Goal: Transaction & Acquisition: Purchase product/service

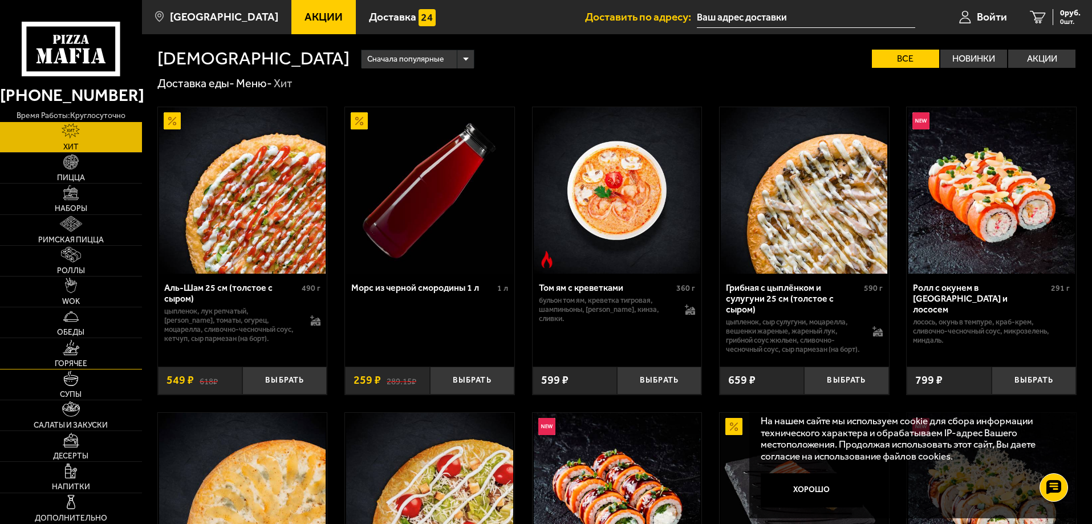
click at [71, 354] on img at bounding box center [71, 347] width 17 height 15
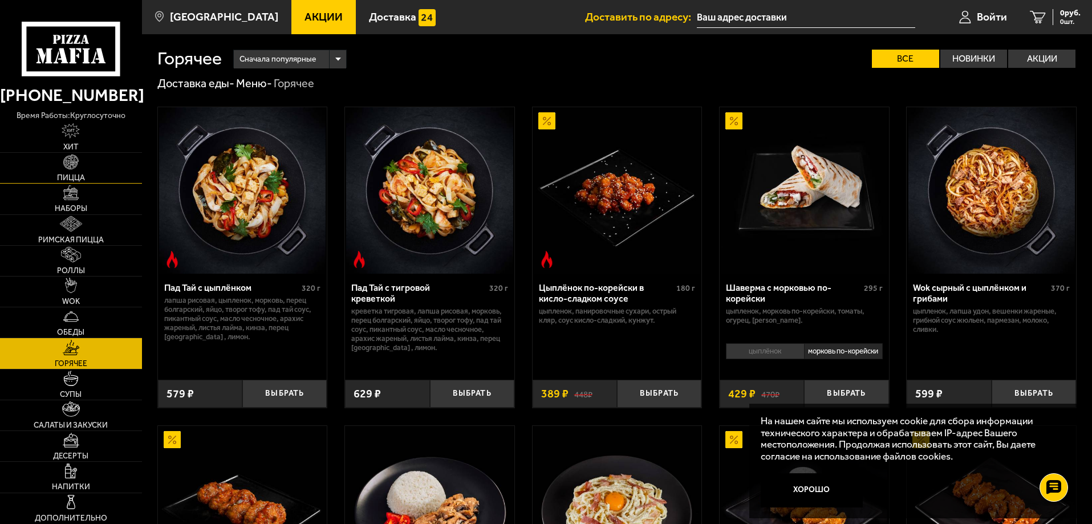
click at [68, 161] on img at bounding box center [70, 162] width 15 height 15
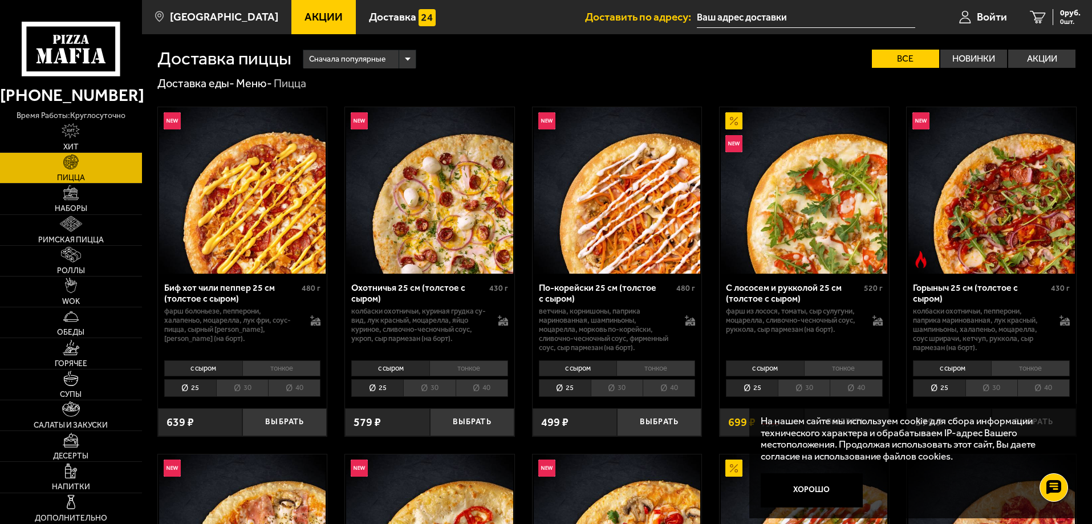
click at [473, 370] on li "тонкое" at bounding box center [469, 369] width 79 height 16
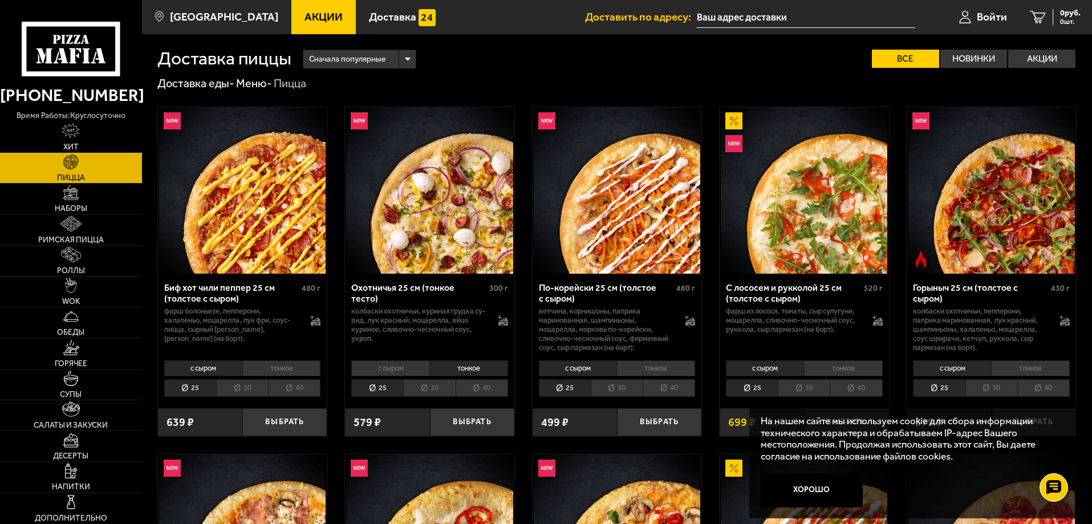
click at [429, 387] on li "30" at bounding box center [429, 388] width 52 height 18
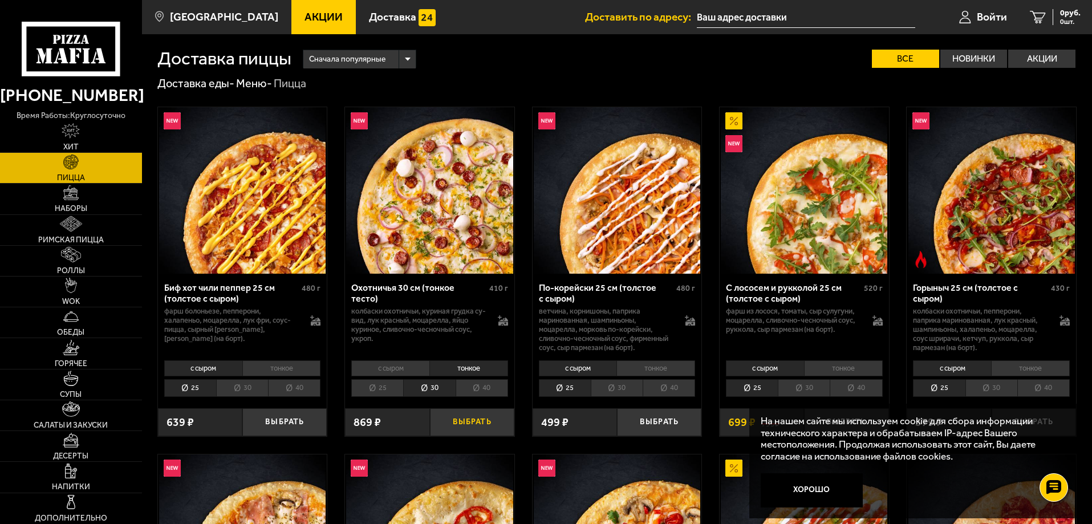
click at [461, 420] on button "Выбрать" at bounding box center [472, 422] width 84 height 28
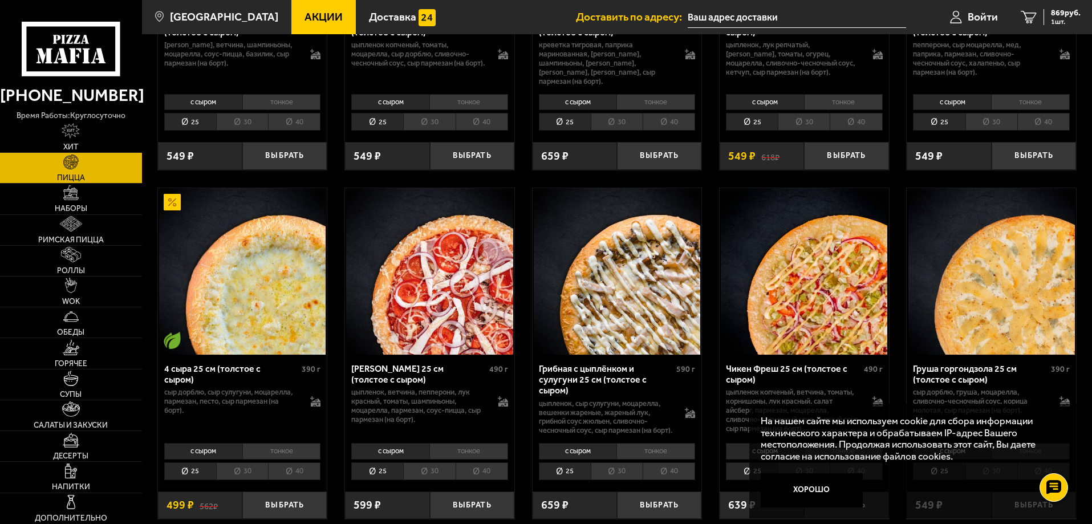
scroll to position [627, 0]
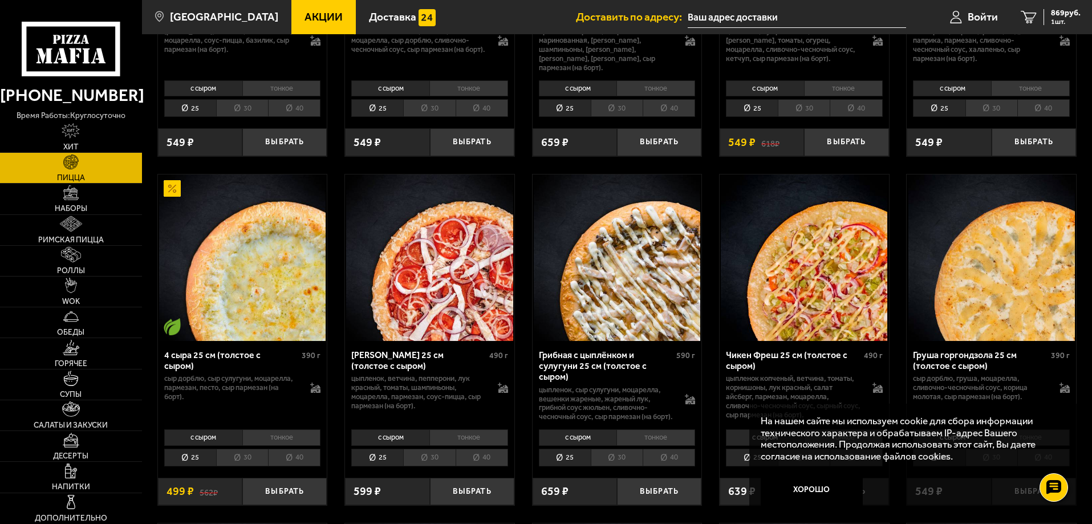
click at [276, 440] on li "тонкое" at bounding box center [281, 438] width 79 height 16
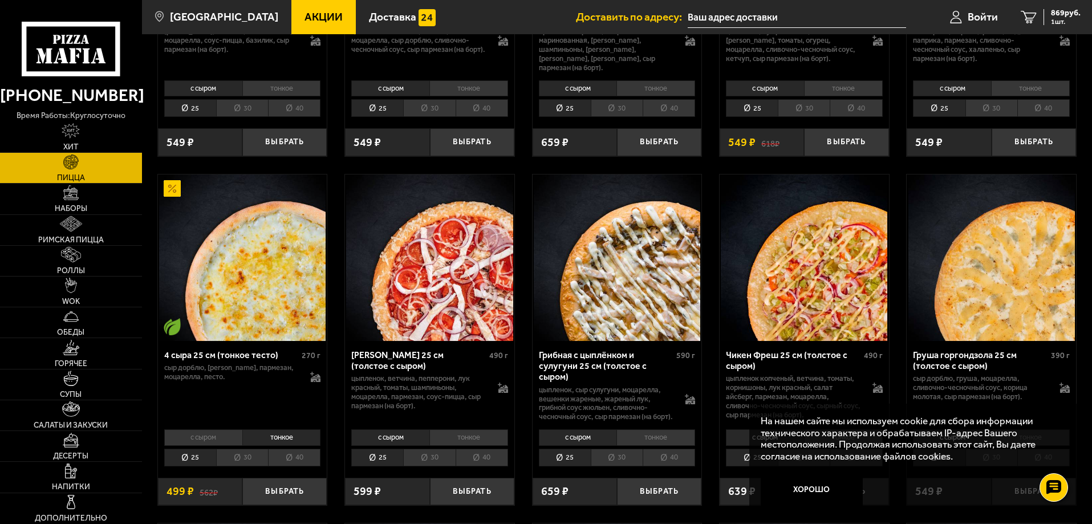
click at [247, 457] on li "30" at bounding box center [242, 458] width 52 height 18
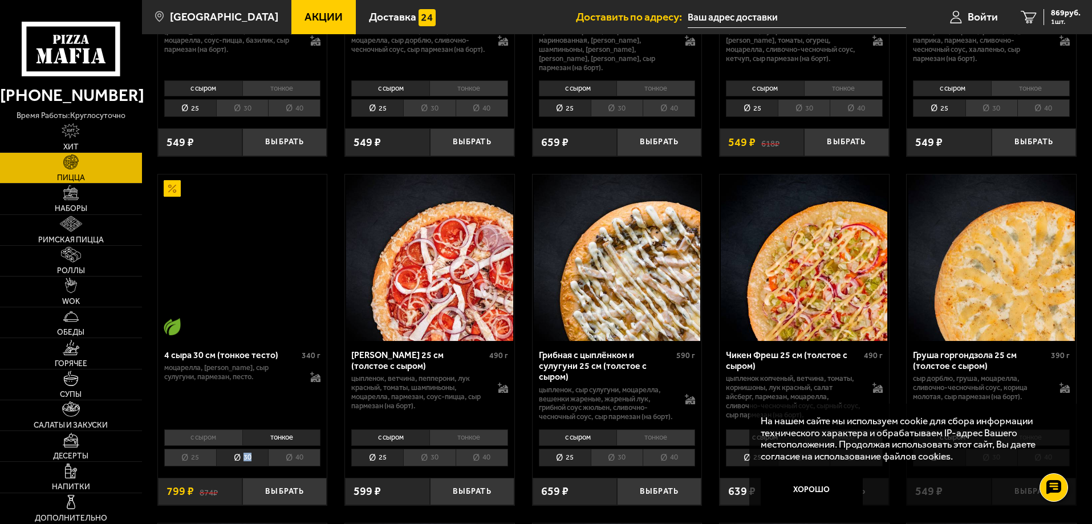
click at [247, 457] on li "30" at bounding box center [242, 458] width 52 height 18
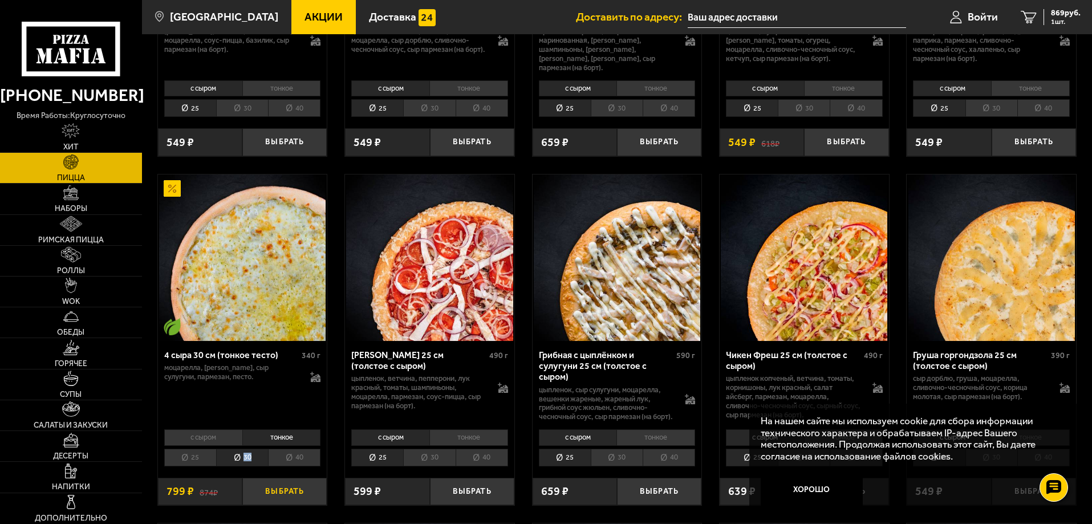
click at [282, 491] on button "Выбрать" at bounding box center [284, 492] width 84 height 28
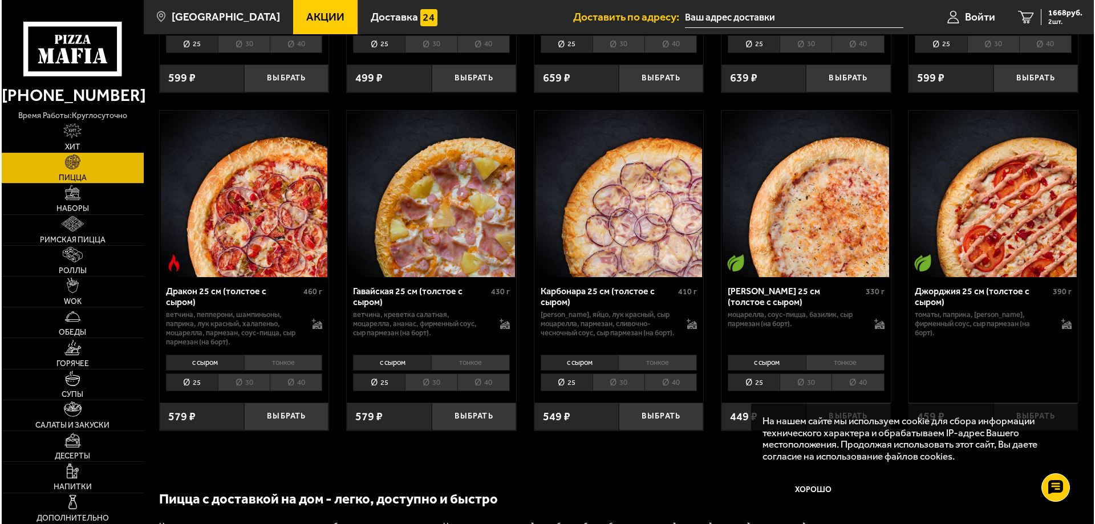
scroll to position [2111, 0]
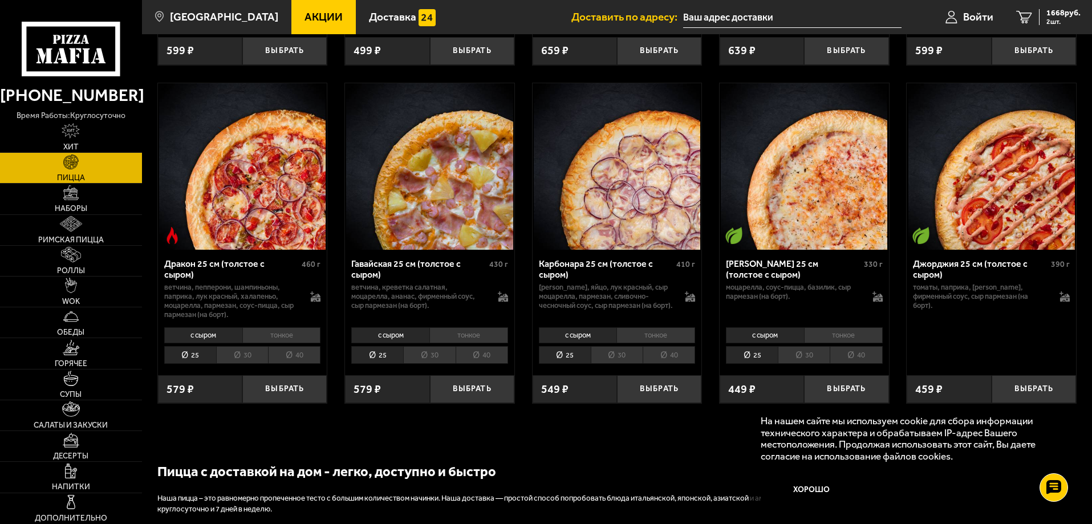
click at [833, 341] on li "тонкое" at bounding box center [843, 335] width 79 height 16
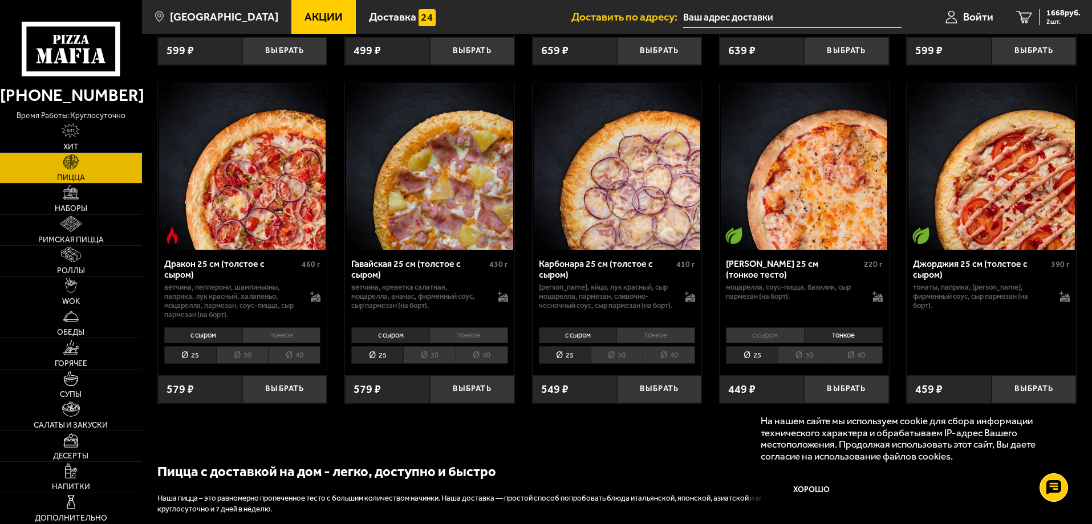
click at [833, 341] on li "тонкое" at bounding box center [843, 335] width 79 height 16
click at [815, 359] on li "30" at bounding box center [804, 355] width 52 height 18
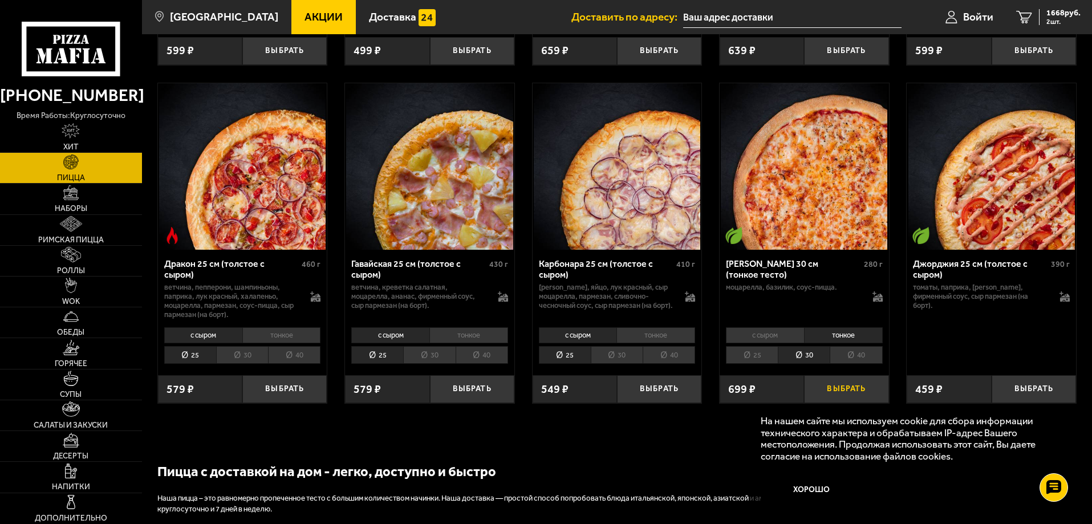
click at [835, 391] on button "Выбрать" at bounding box center [846, 389] width 84 height 28
click at [971, 13] on span "Войти" at bounding box center [978, 16] width 30 height 11
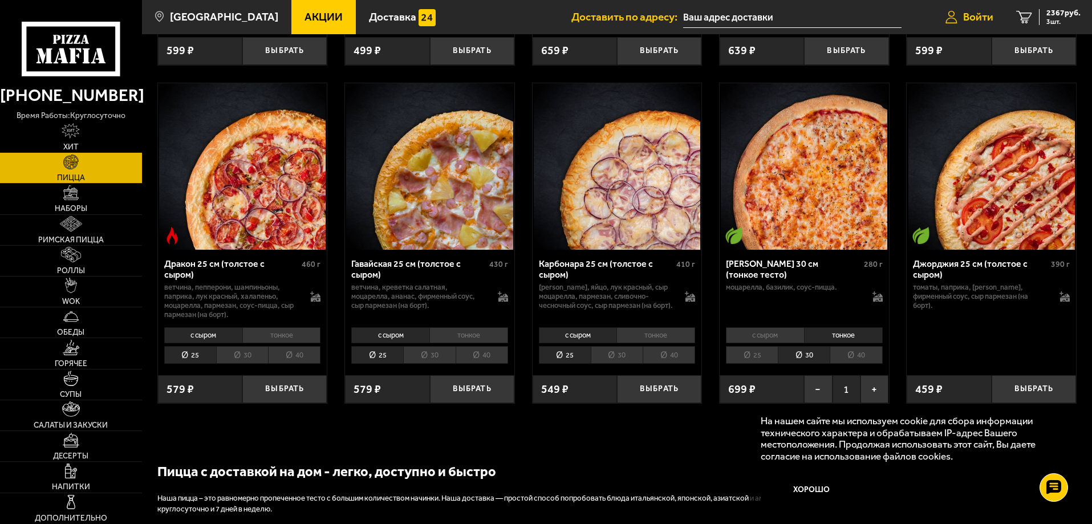
click at [971, 13] on span "Войти" at bounding box center [978, 16] width 30 height 11
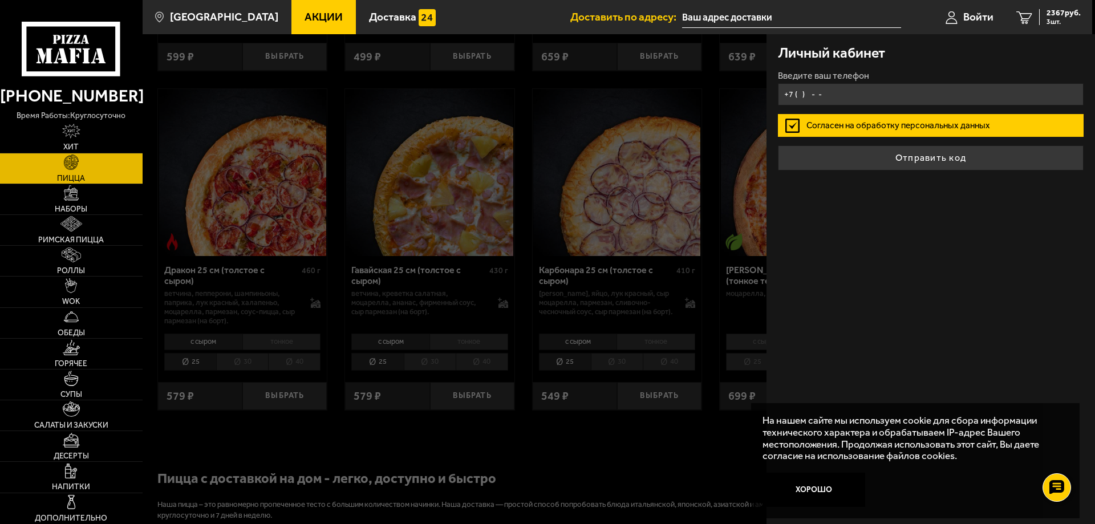
click at [824, 92] on input "+7 ( ) - -" at bounding box center [931, 94] width 306 height 22
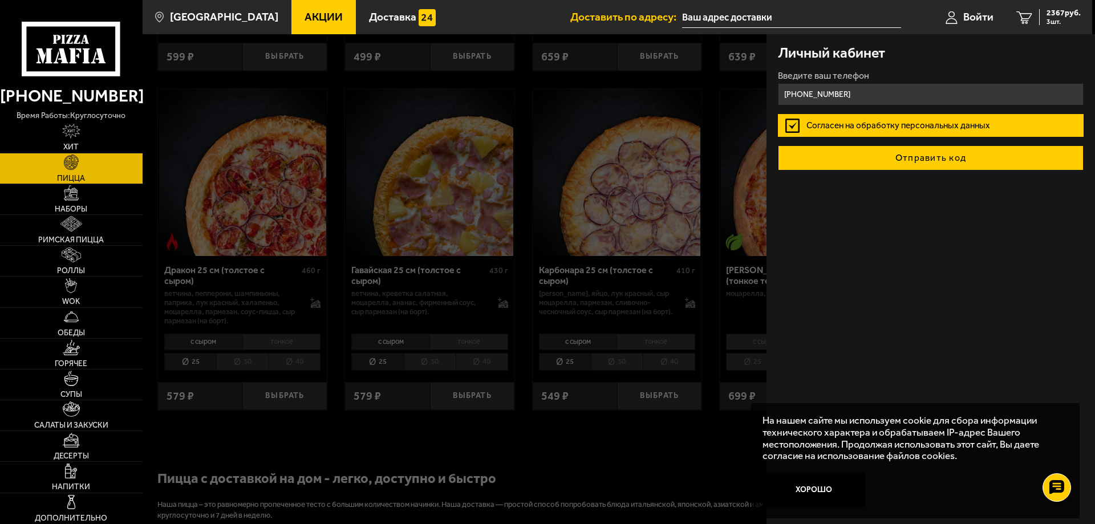
type input "[PHONE_NUMBER]"
click at [917, 157] on button "Отправить код" at bounding box center [931, 157] width 306 height 25
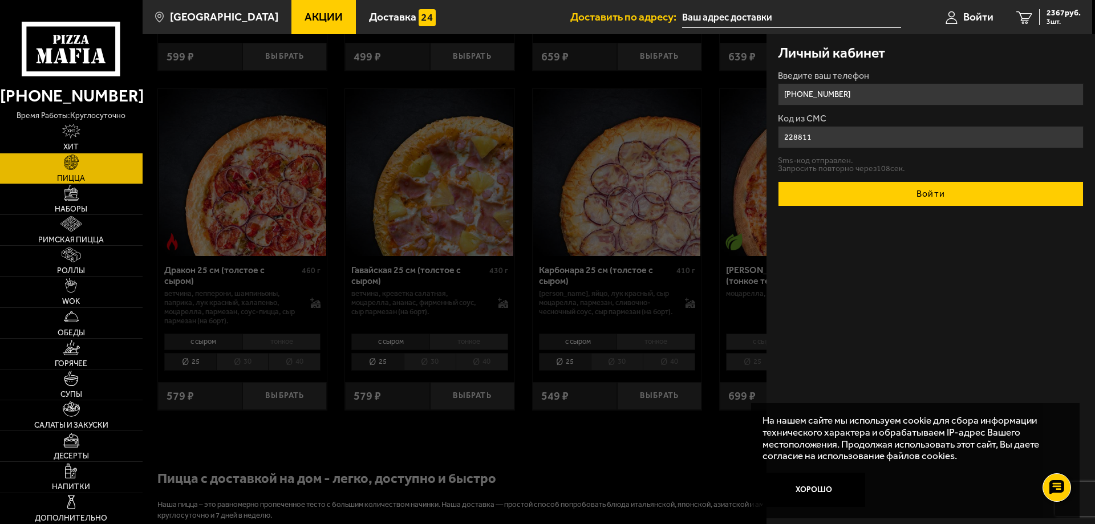
type input "228811"
click at [871, 192] on button "Войти" at bounding box center [931, 193] width 306 height 25
click at [871, 192] on form "Введите ваш телефон [PHONE_NUMBER] Код из СМС 228811 Sms-код отправлен. Запроси…" at bounding box center [931, 138] width 306 height 135
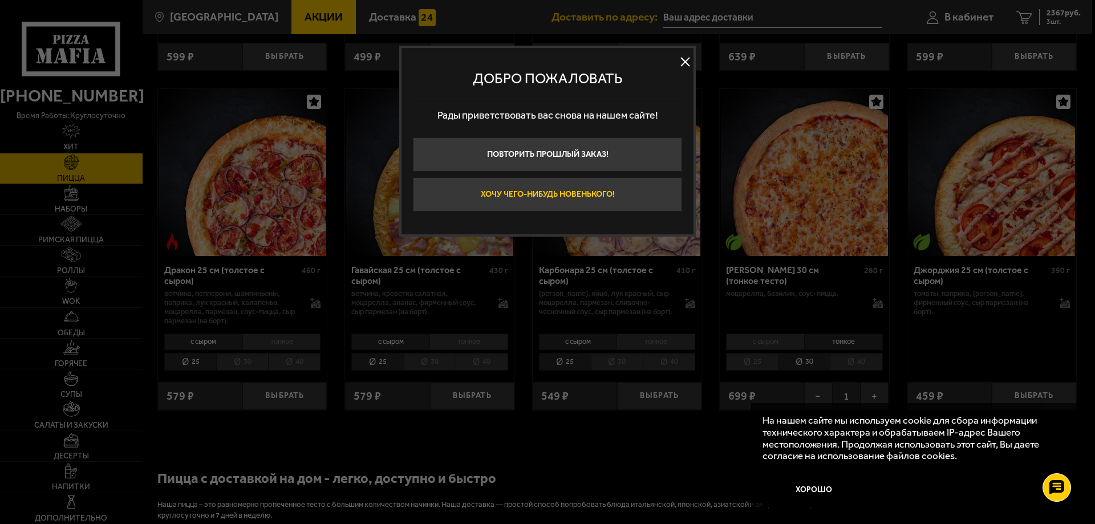
click at [583, 189] on button "Хочу чего-нибудь новенького!" at bounding box center [547, 194] width 269 height 34
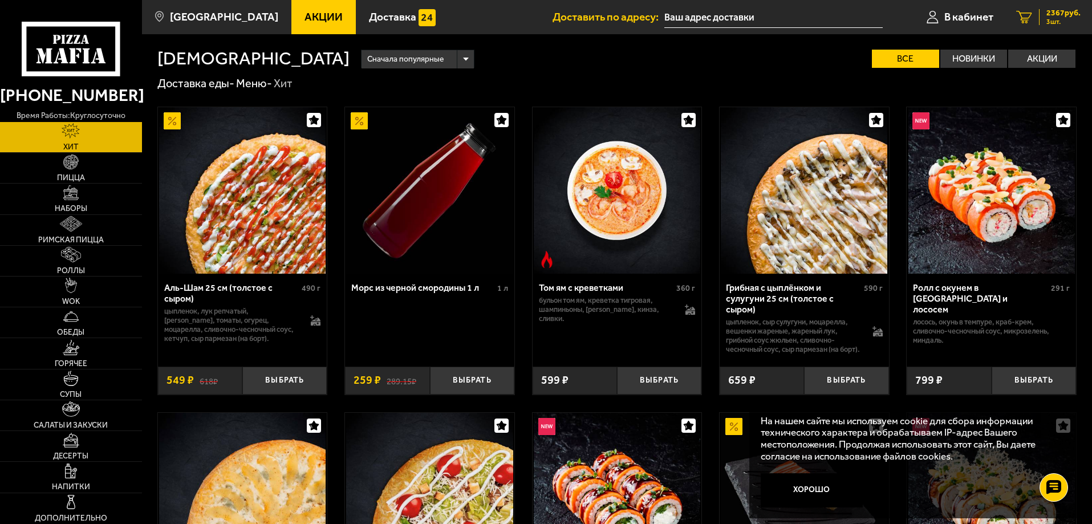
click at [1056, 14] on span "2367 руб." at bounding box center [1064, 13] width 34 height 8
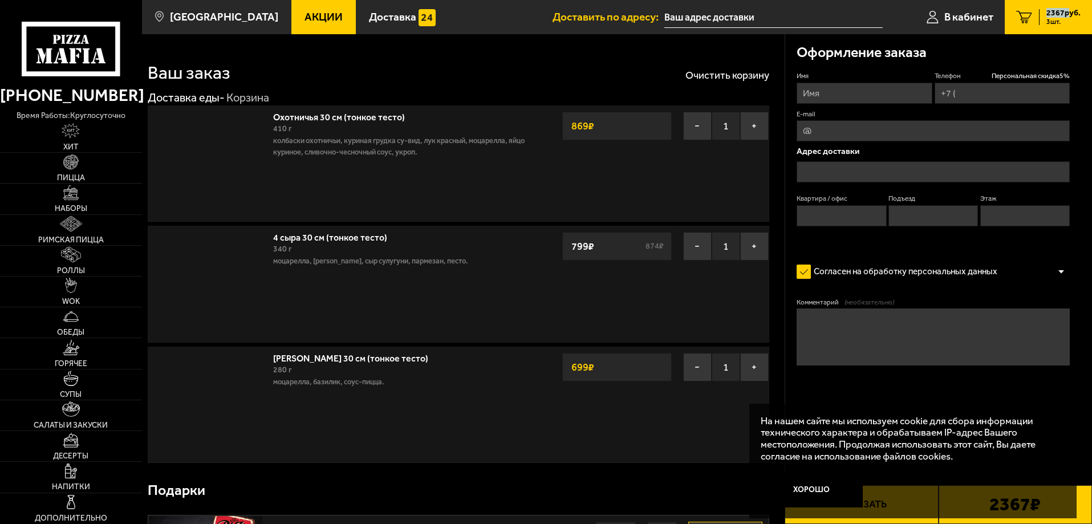
type input "[PHONE_NUMBER]"
type input "[STREET_ADDRESS]"
type input "306"
type input "29"
type input "1"
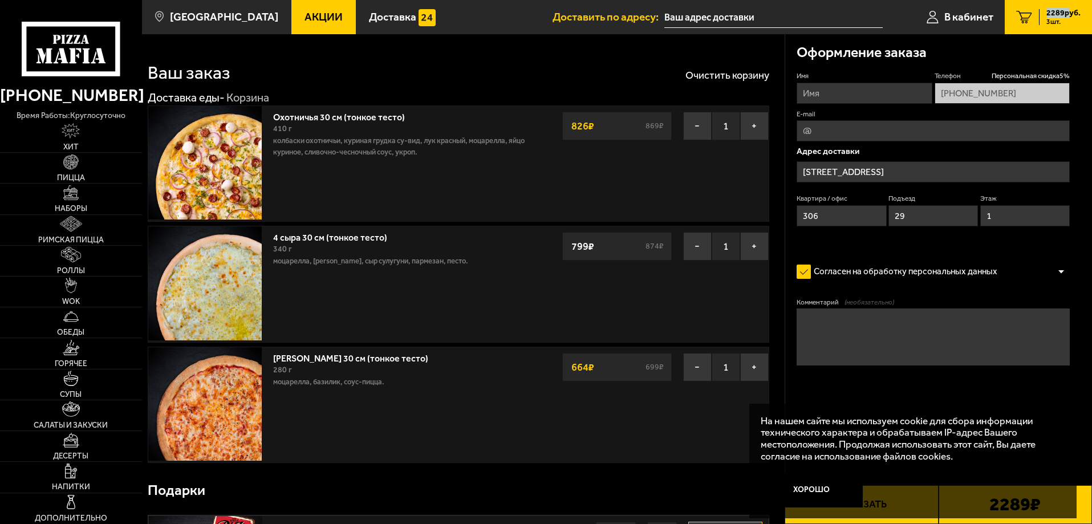
type input "[STREET_ADDRESS]"
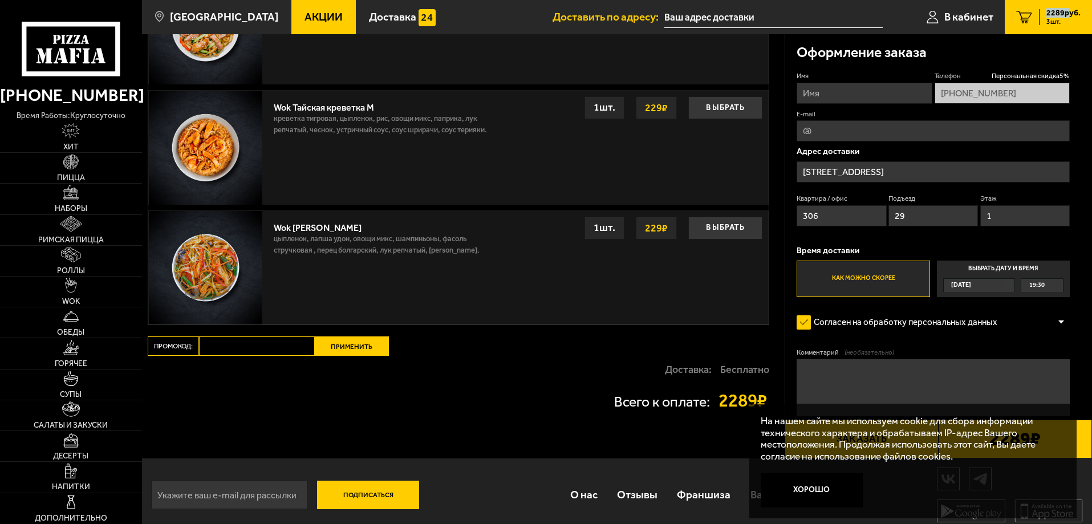
scroll to position [1104, 0]
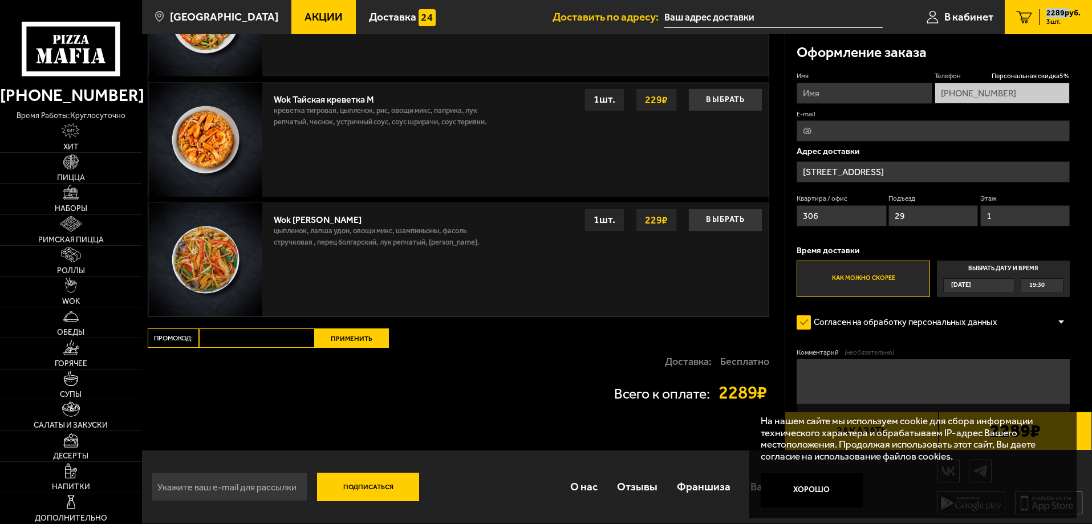
click at [1084, 426] on div "2289 ₽" at bounding box center [1015, 431] width 153 height 39
click at [812, 484] on button "Хорошо" at bounding box center [812, 490] width 103 height 34
click at [812, 484] on div "Подписаться О нас Отзывы Франшиза Вакансии Мы в соцсетях Скачивайте мобильные п…" at bounding box center [617, 487] width 950 height 73
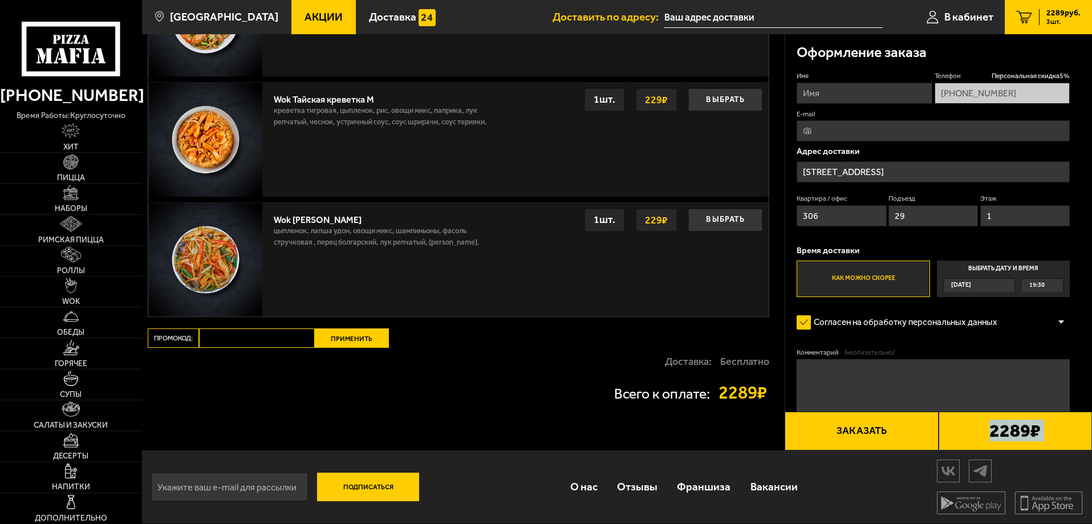
click at [864, 425] on button "Заказать" at bounding box center [861, 431] width 153 height 39
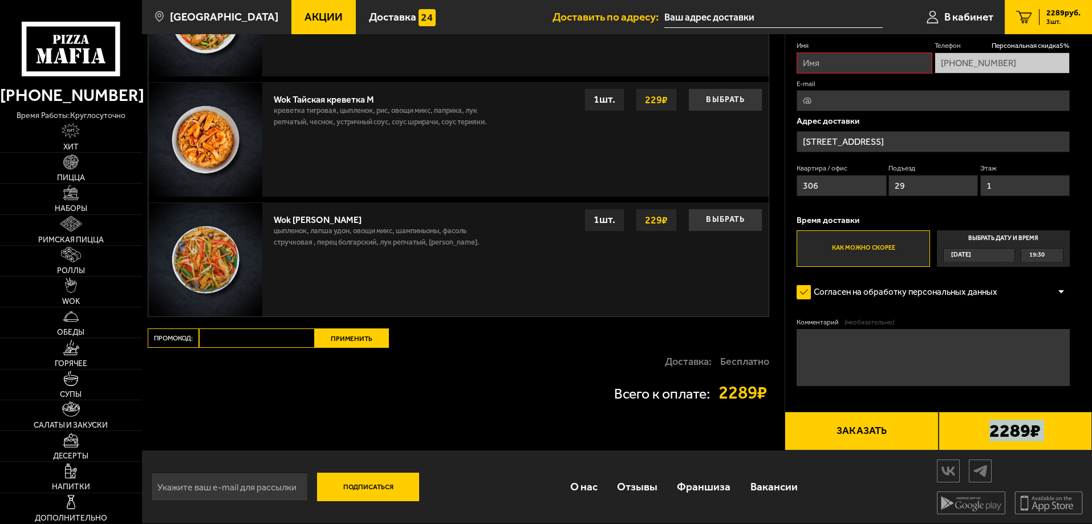
click at [864, 425] on button "Заказать" at bounding box center [861, 431] width 153 height 39
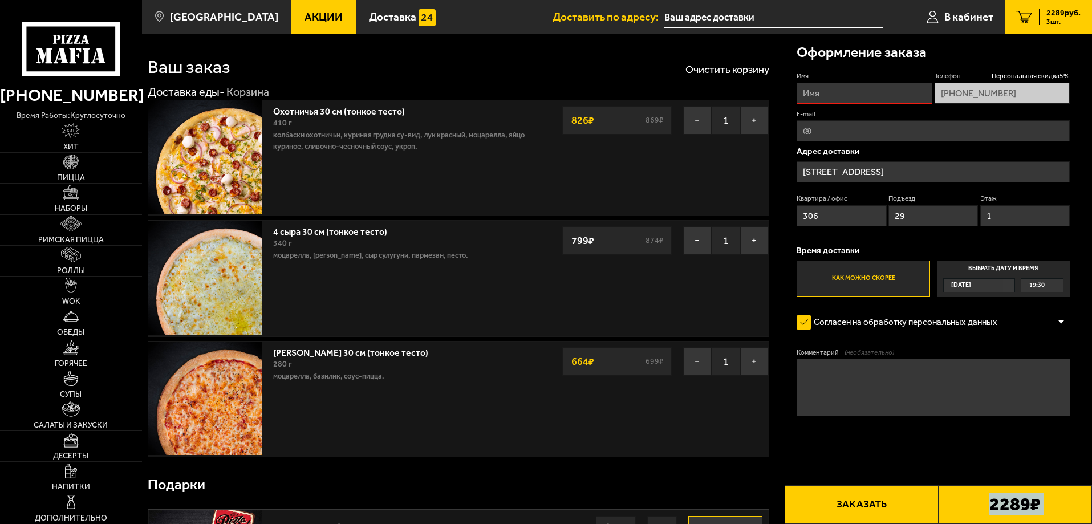
scroll to position [0, 0]
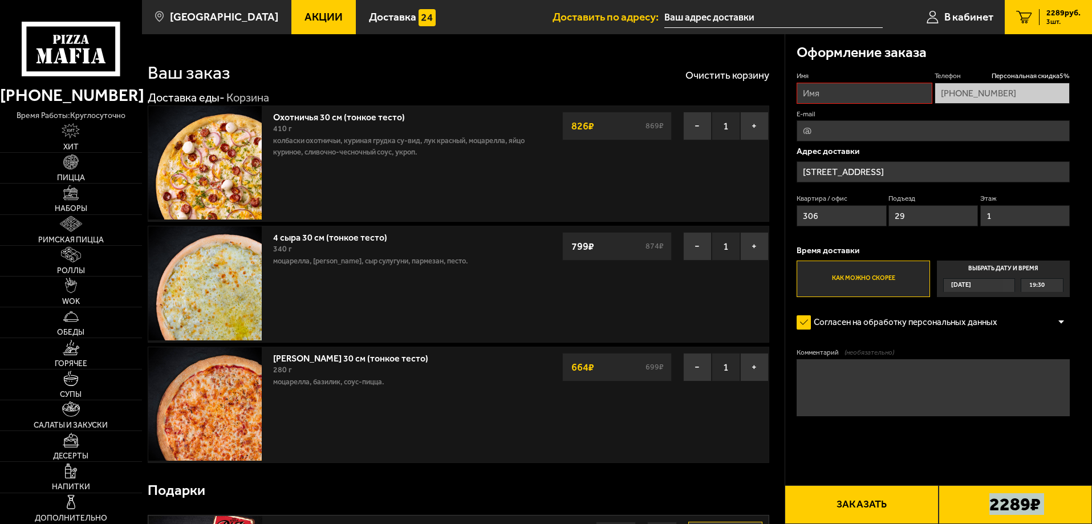
click at [816, 93] on input "Имя" at bounding box center [864, 93] width 135 height 21
type input "[PERSON_NAME]"
click at [861, 501] on button "Заказать" at bounding box center [861, 504] width 153 height 39
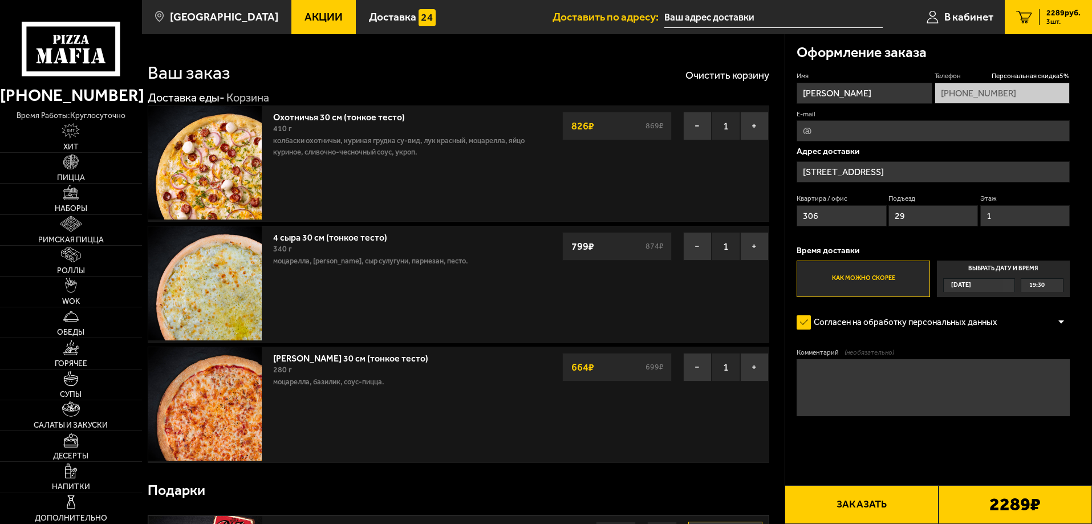
click at [861, 501] on button "Заказать" at bounding box center [861, 504] width 153 height 39
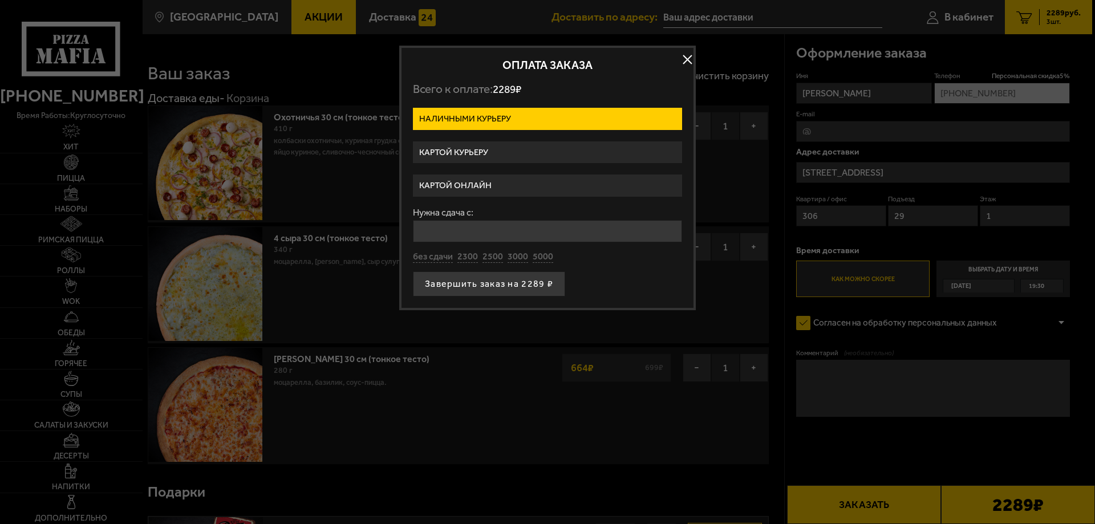
click at [477, 149] on label "Картой курьеру" at bounding box center [547, 152] width 269 height 22
click at [0, 0] on input "Картой курьеру" at bounding box center [0, 0] width 0 height 0
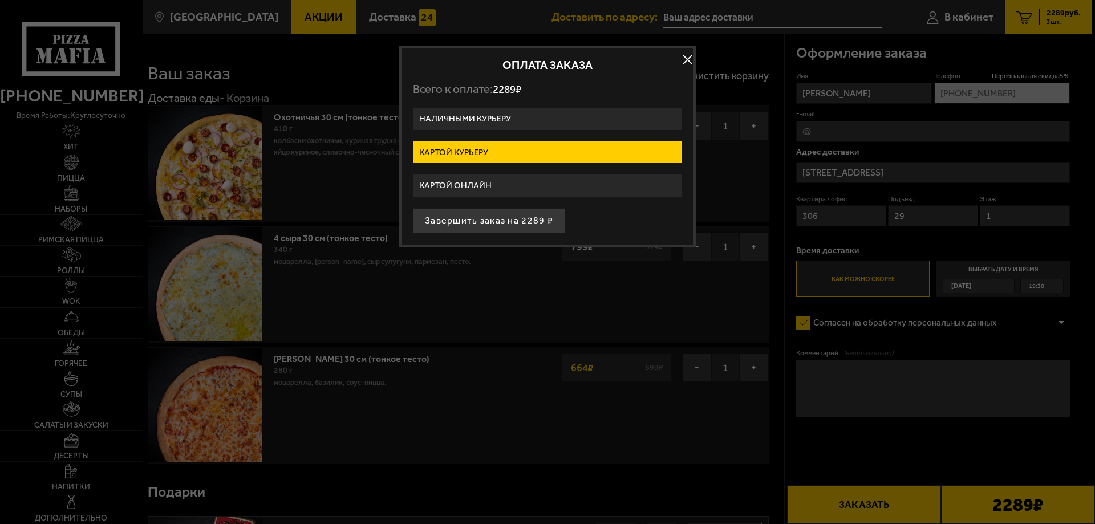
click at [477, 149] on label "Картой курьеру" at bounding box center [547, 152] width 269 height 22
click at [0, 0] on input "Картой курьеру" at bounding box center [0, 0] width 0 height 0
click at [491, 218] on button "Завершить заказ на 2289 ₽" at bounding box center [489, 220] width 152 height 25
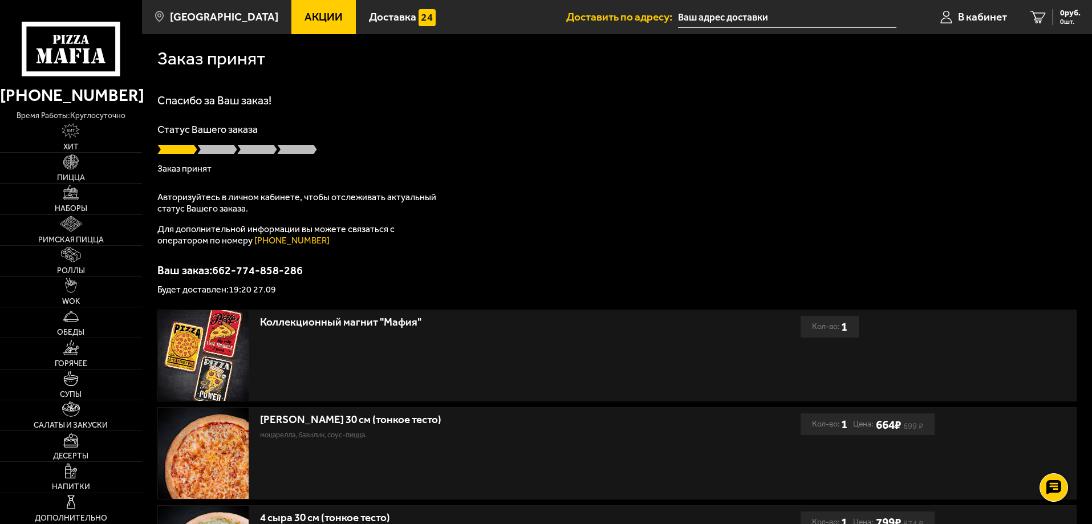
click at [1083, 339] on div "Коллекционный магнит "Мафия" Кол-во: 1 [PERSON_NAME] 30 см (тонкое тесто) моцар…" at bounding box center [617, 517] width 950 height 414
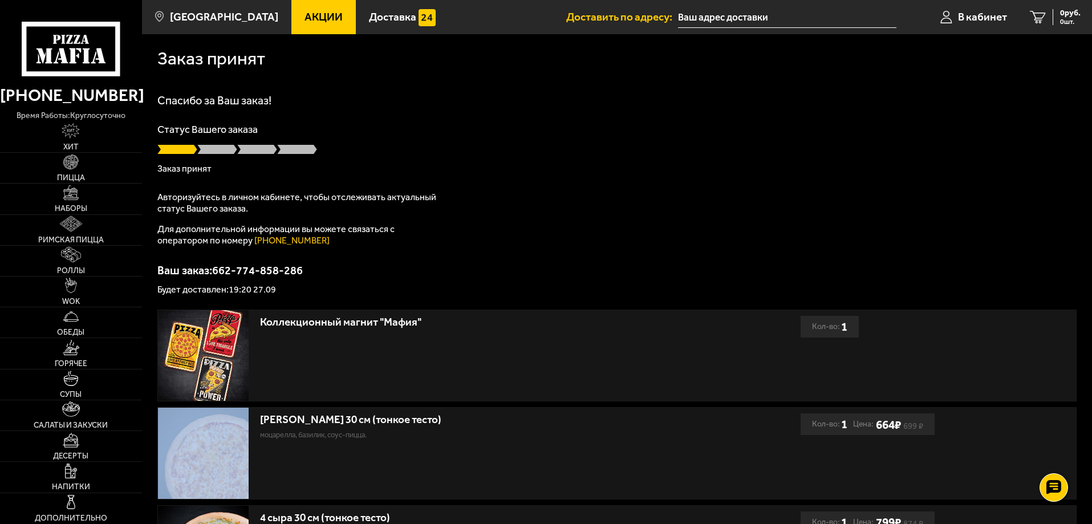
click at [1083, 339] on div "Коллекционный магнит "Мафия" Кол-во: 1 [PERSON_NAME] 30 см (тонкое тесто) моцар…" at bounding box center [617, 517] width 950 height 414
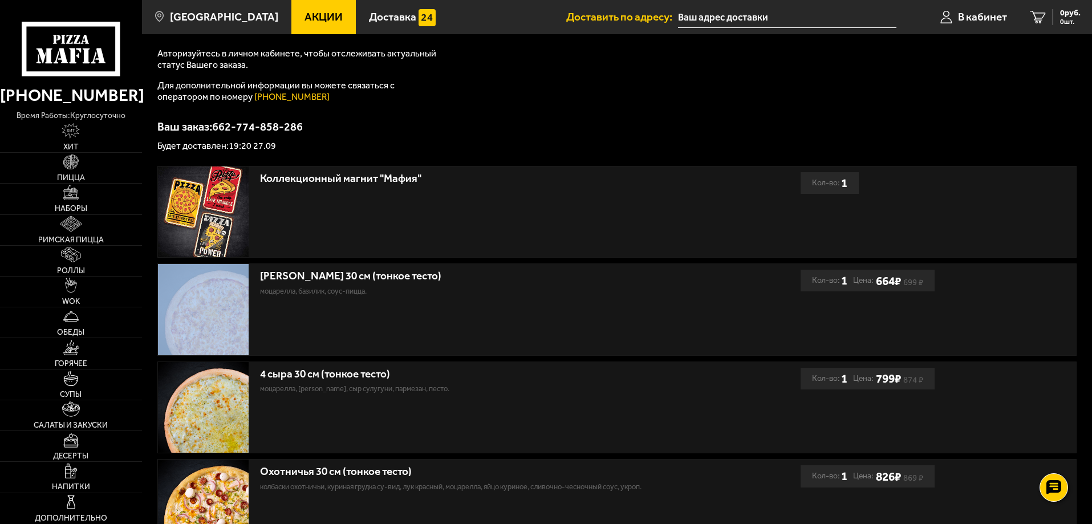
scroll to position [291, 0]
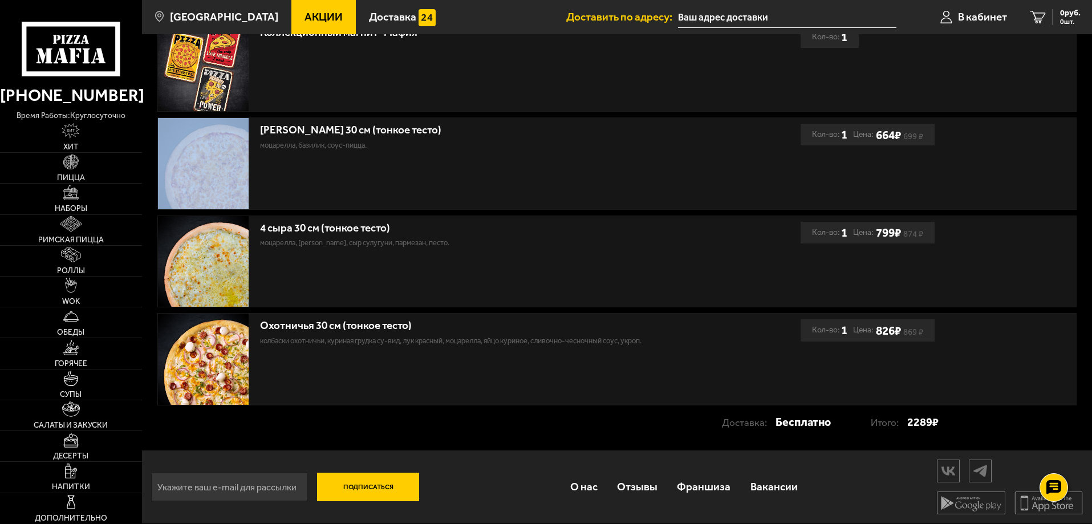
click at [735, 79] on div "Коллекционный магнит "Мафия"" at bounding box center [479, 66] width 643 height 91
